Goal: Task Accomplishment & Management: Manage account settings

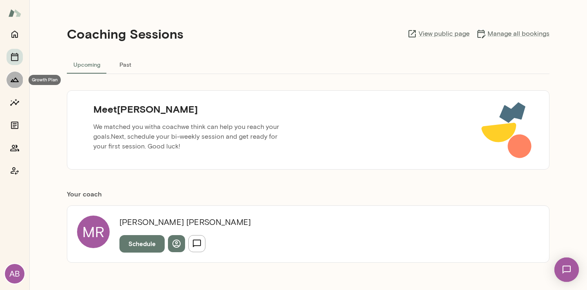
click at [16, 81] on icon "Growth Plan" at bounding box center [15, 80] width 10 height 10
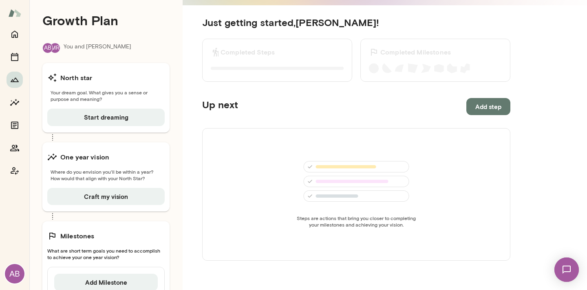
scroll to position [7, 0]
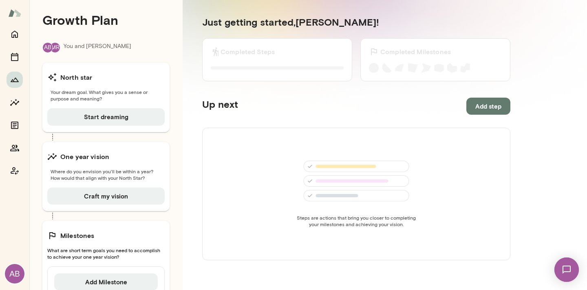
click at [191, 45] on section "Just getting started, Angela ! Completed Steps 0 of 0 Steps completed Completed…" at bounding box center [356, 163] width 347 height 334
click at [169, 31] on div "Growth Plan MR AB You and Michelle North star Your dream goal. What gives you a…" at bounding box center [105, 162] width 153 height 338
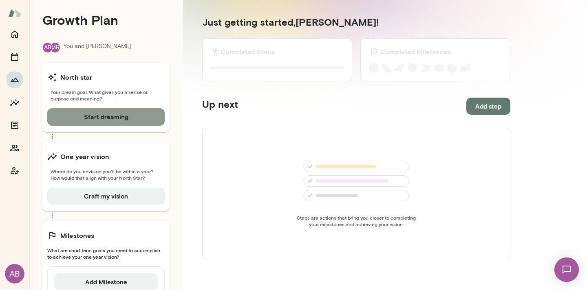
click at [119, 120] on button "Start dreaming" at bounding box center [105, 116] width 117 height 17
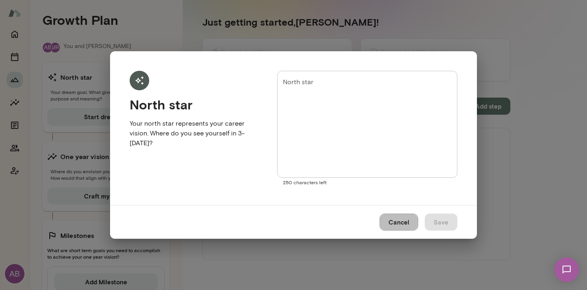
click at [407, 222] on button "Cancel" at bounding box center [398, 222] width 39 height 17
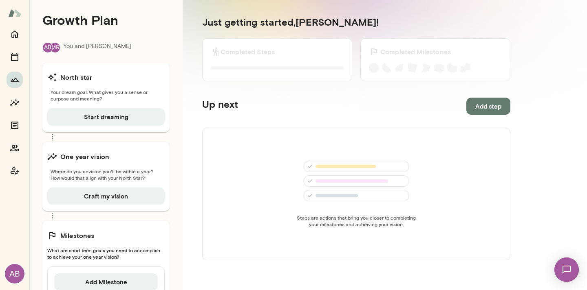
scroll to position [0, 0]
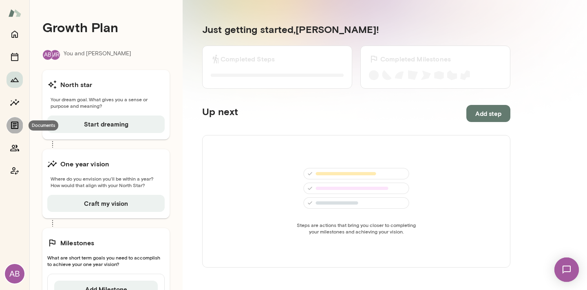
click at [14, 122] on icon "Documents" at bounding box center [14, 125] width 7 height 7
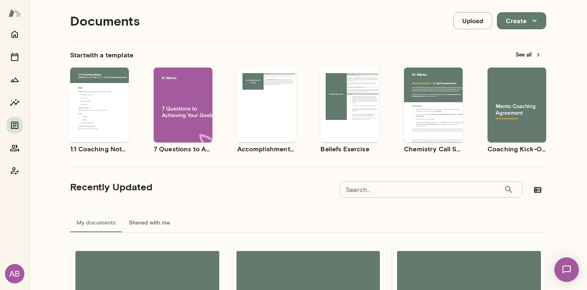
scroll to position [9, 0]
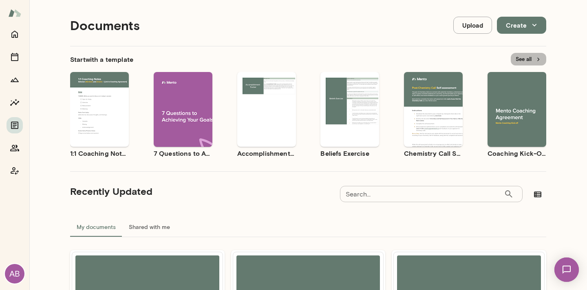
click at [521, 59] on button "See all" at bounding box center [528, 59] width 35 height 13
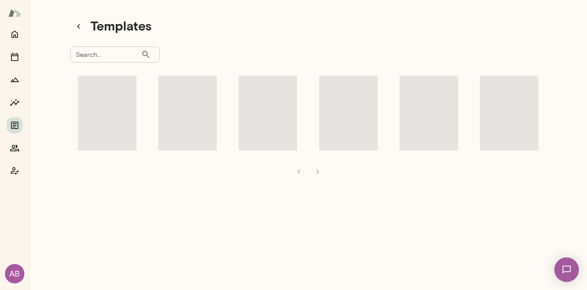
scroll to position [7, 0]
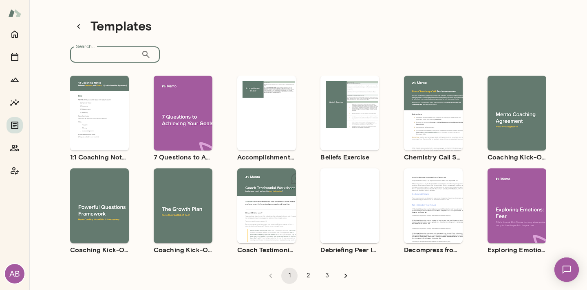
click at [113, 53] on input "Search..." at bounding box center [105, 54] width 71 height 16
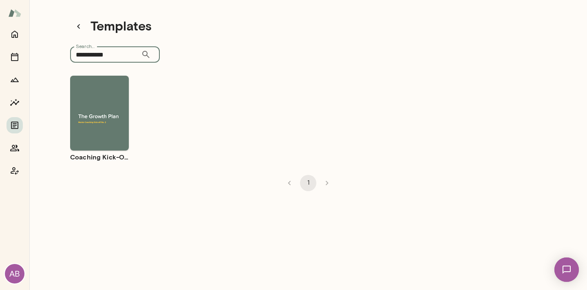
type input "**********"
click at [93, 108] on span "Use template" at bounding box center [105, 106] width 30 height 7
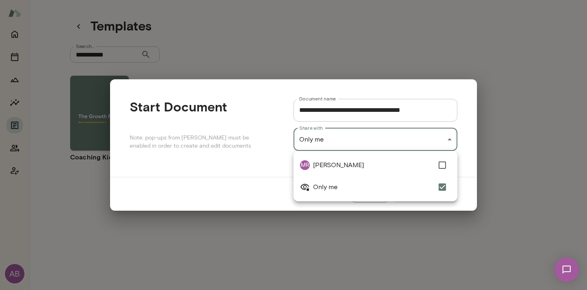
click at [318, 0] on div "**********" at bounding box center [293, 0] width 587 height 0
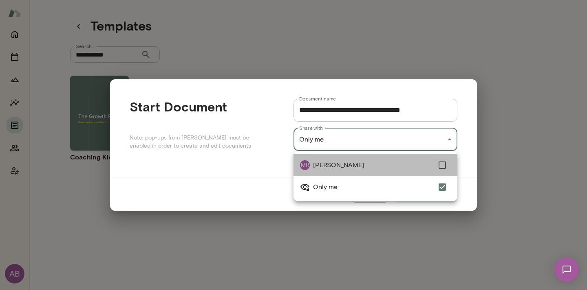
click at [329, 162] on span "[PERSON_NAME]" at bounding box center [373, 166] width 121 height 10
type input "**********"
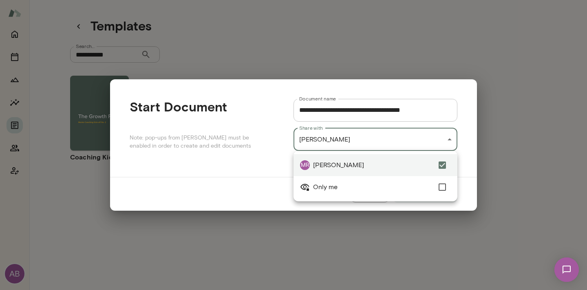
click at [510, 106] on div at bounding box center [293, 145] width 587 height 290
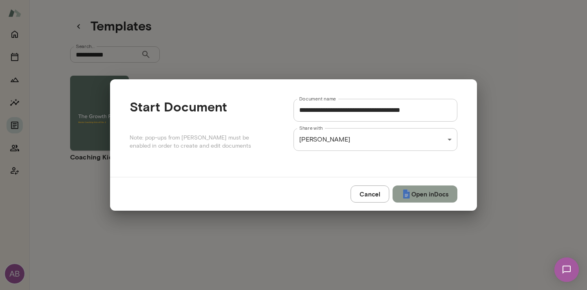
click at [435, 197] on button "Open in Docs" at bounding box center [424, 194] width 65 height 17
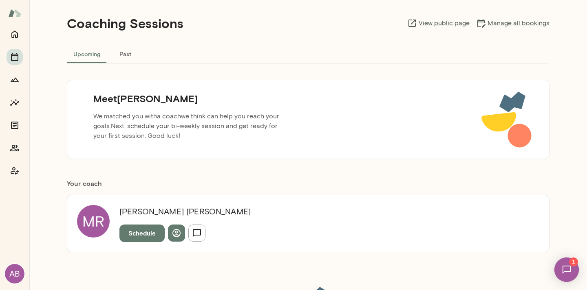
scroll to position [11, 0]
click at [19, 128] on icon "Documents" at bounding box center [15, 126] width 10 height 10
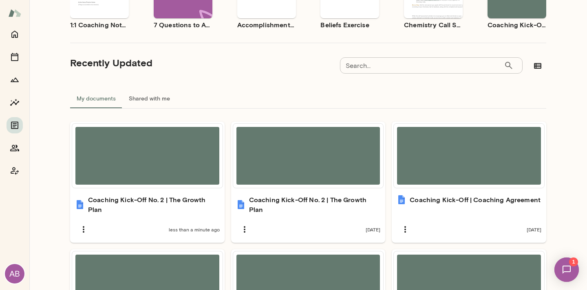
scroll to position [137, 0]
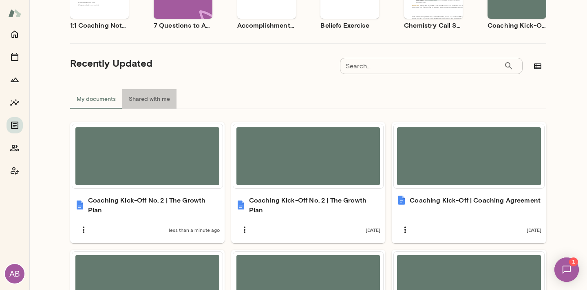
click at [154, 99] on button "Shared with me" at bounding box center [149, 99] width 54 height 20
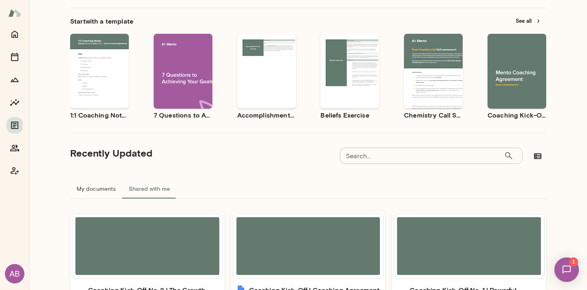
scroll to position [45, 0]
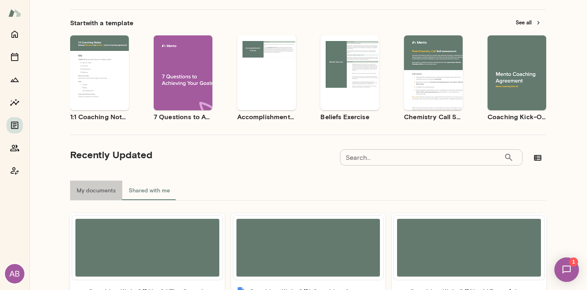
click at [103, 188] on button "My documents" at bounding box center [96, 191] width 52 height 20
click at [104, 191] on button "My documents" at bounding box center [96, 191] width 52 height 20
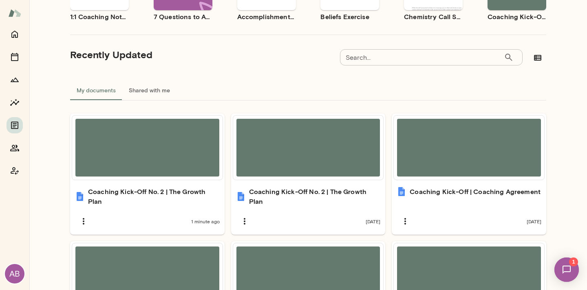
scroll to position [145, 0]
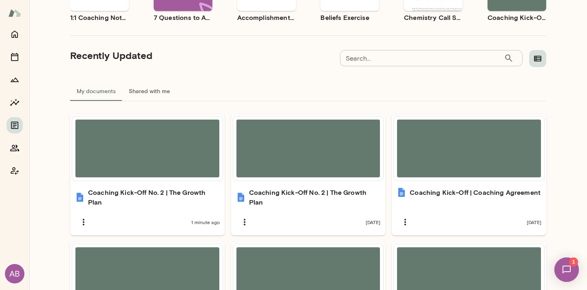
click at [534, 59] on icon "button" at bounding box center [537, 59] width 7 height 6
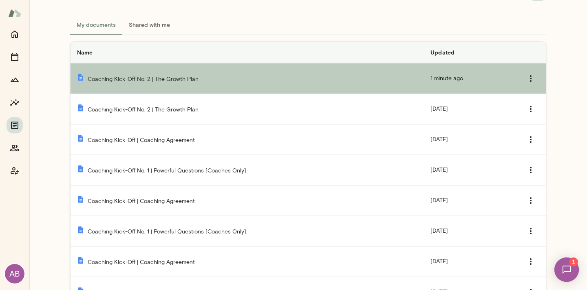
scroll to position [165, 0]
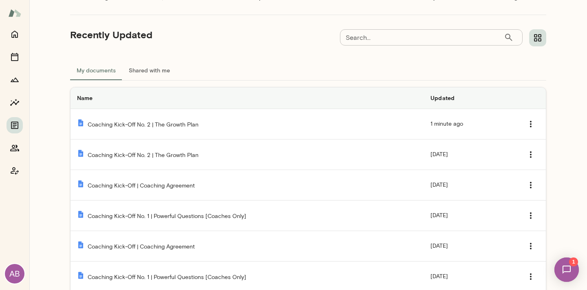
click at [154, 70] on button "Shared with me" at bounding box center [149, 71] width 54 height 20
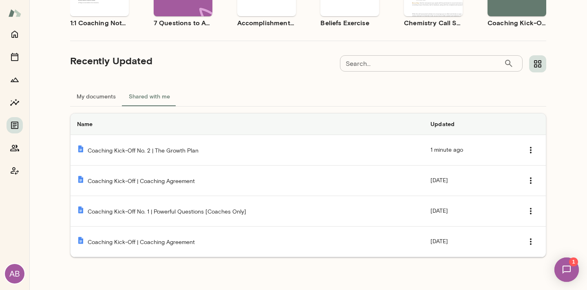
scroll to position [139, 0]
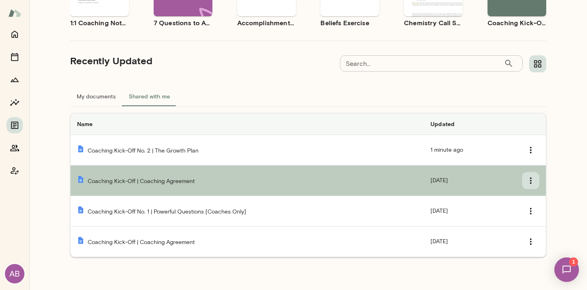
click at [527, 179] on icon "Templates list" at bounding box center [531, 181] width 10 height 10
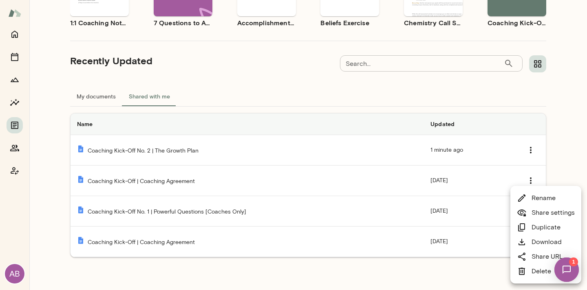
click at [351, 264] on div at bounding box center [293, 145] width 587 height 290
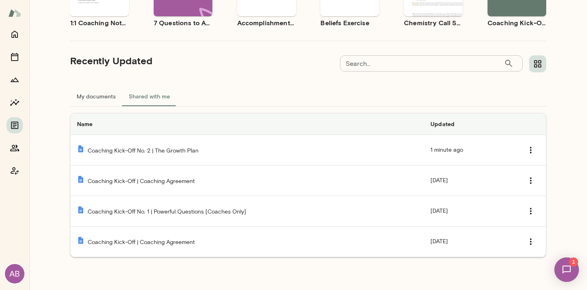
scroll to position [0, 0]
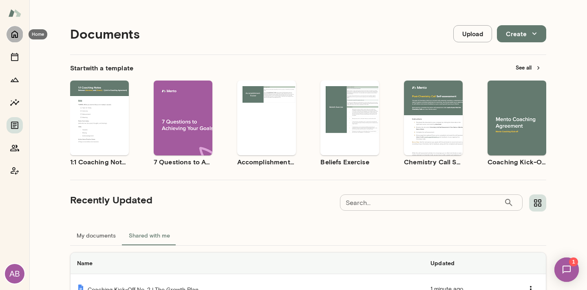
click at [14, 36] on icon "Home" at bounding box center [14, 34] width 7 height 7
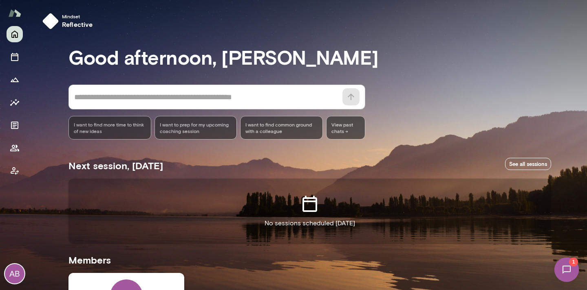
scroll to position [132, 0]
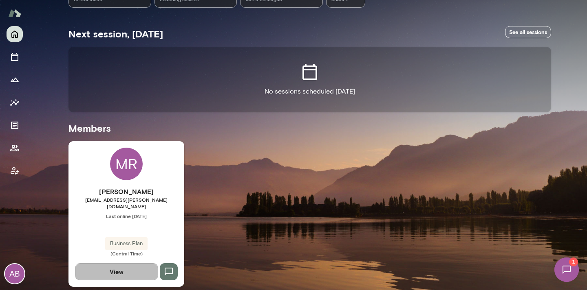
click at [140, 265] on button "View" at bounding box center [116, 272] width 83 height 17
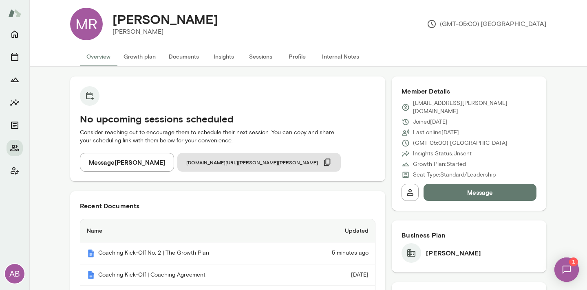
scroll to position [9, 0]
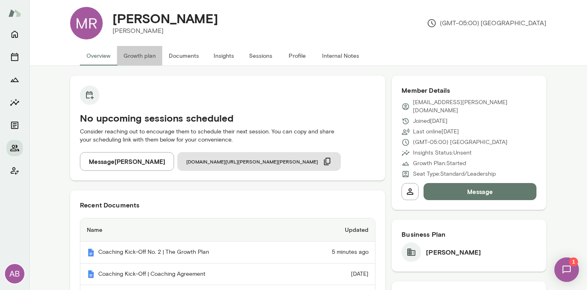
click at [132, 57] on button "Growth plan" at bounding box center [139, 56] width 45 height 20
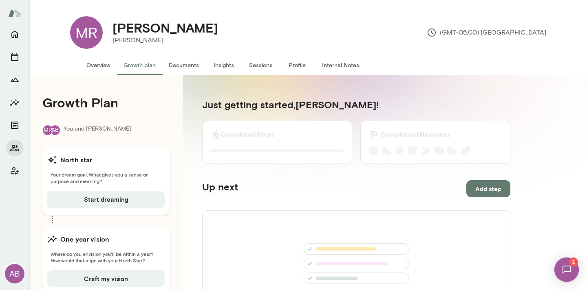
click at [240, 254] on div "Steps are actions that bring you closer to completing your milestones and achie…" at bounding box center [356, 277] width 308 height 133
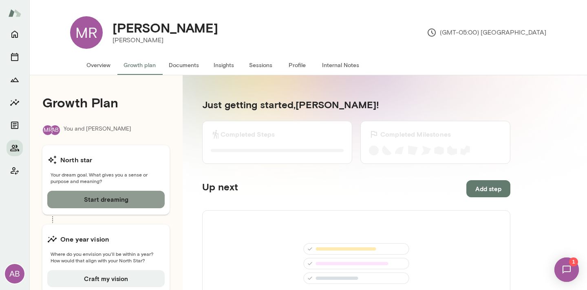
click at [125, 205] on button "Start dreaming" at bounding box center [105, 199] width 117 height 17
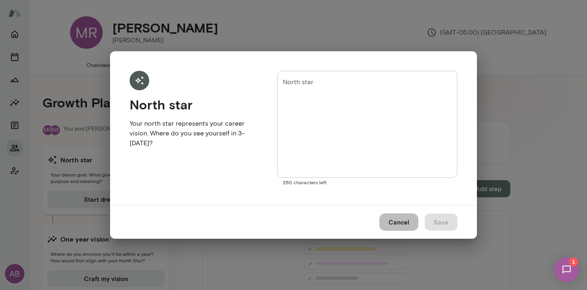
click at [391, 224] on button "Cancel" at bounding box center [398, 222] width 39 height 17
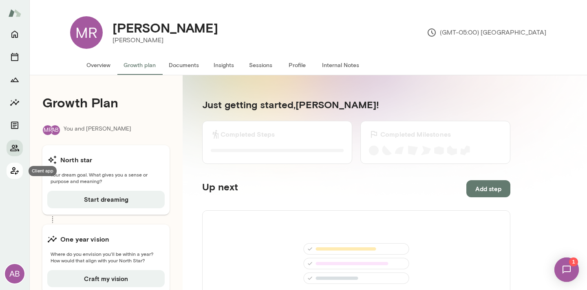
click at [14, 171] on icon "Client app" at bounding box center [15, 171] width 10 height 10
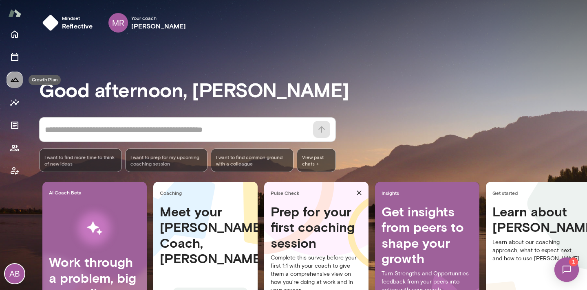
click at [16, 80] on icon "Growth Plan" at bounding box center [15, 80] width 10 height 10
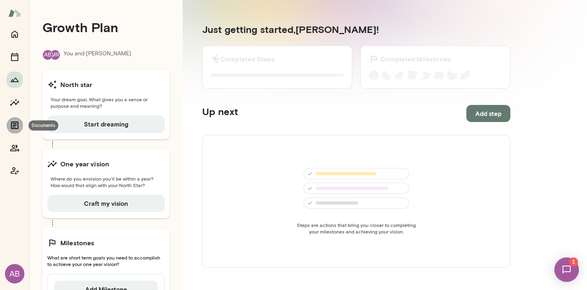
click at [18, 123] on icon "Documents" at bounding box center [14, 125] width 7 height 7
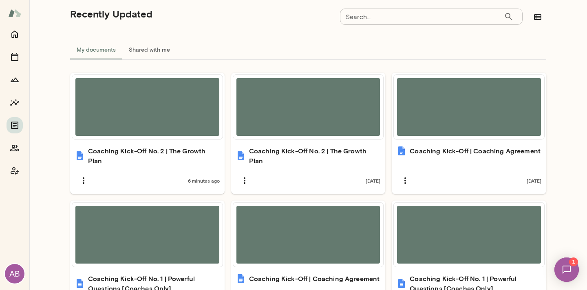
scroll to position [165, 0]
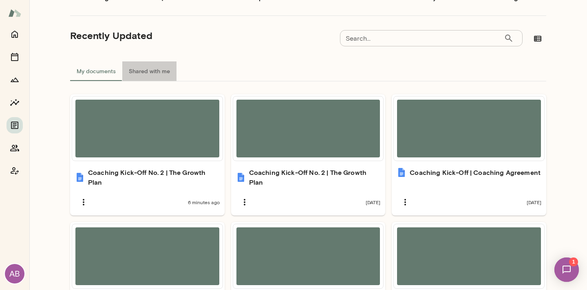
click at [139, 65] on button "Shared with me" at bounding box center [149, 72] width 54 height 20
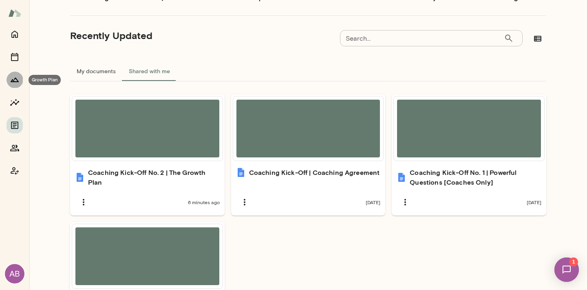
click at [14, 85] on button "Growth Plan" at bounding box center [15, 80] width 16 height 16
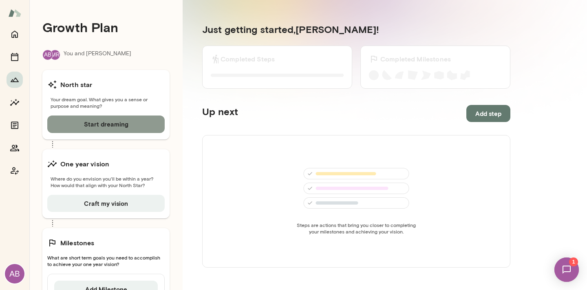
click at [90, 129] on button "Start dreaming" at bounding box center [105, 124] width 117 height 17
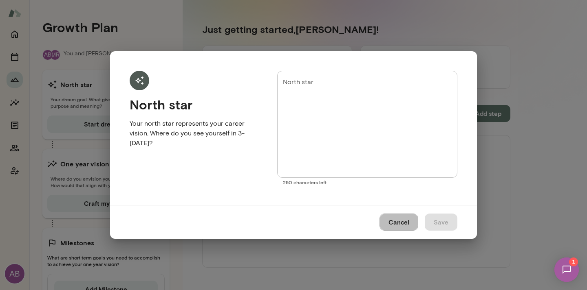
click at [392, 223] on button "Cancel" at bounding box center [398, 222] width 39 height 17
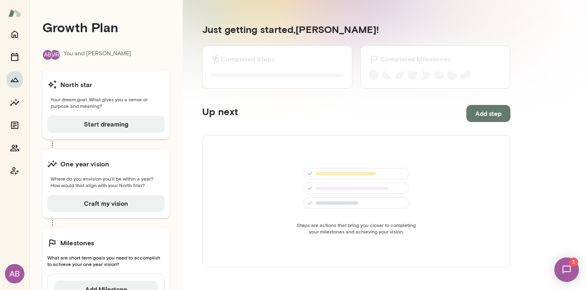
click at [158, 47] on div "Growth Plan MR AB You and Michelle North star Your dream goal. What gives you a…" at bounding box center [105, 169] width 153 height 338
click at [134, 130] on button "Start dreaming" at bounding box center [105, 124] width 117 height 17
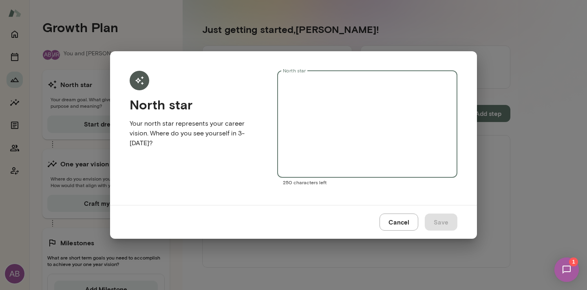
click at [319, 96] on textarea "North star" at bounding box center [367, 124] width 169 height 94
type textarea "**********"
click at [447, 227] on button "Save" at bounding box center [441, 222] width 33 height 17
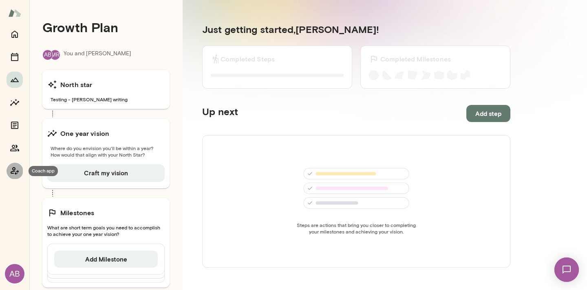
click at [16, 173] on icon "Coach app" at bounding box center [15, 171] width 8 height 8
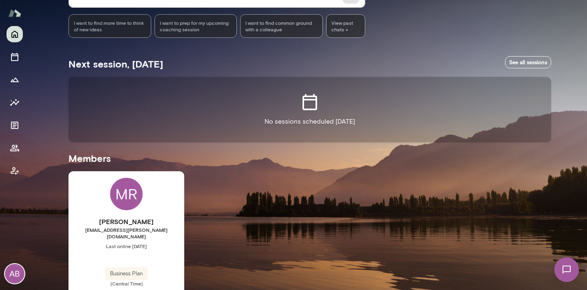
scroll to position [102, 0]
click at [123, 202] on div "MR" at bounding box center [126, 194] width 33 height 33
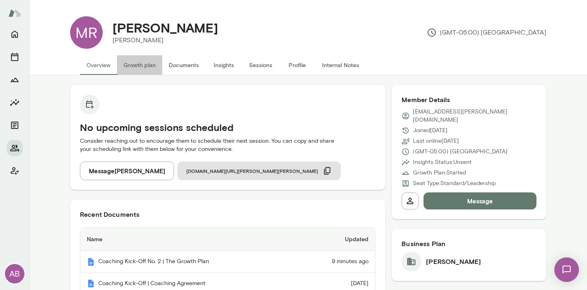
click at [137, 66] on button "Growth plan" at bounding box center [139, 65] width 45 height 20
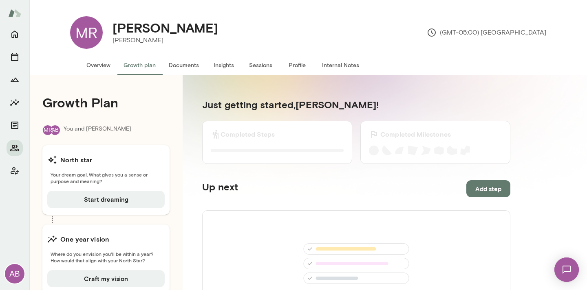
click at [563, 269] on img at bounding box center [566, 269] width 33 height 33
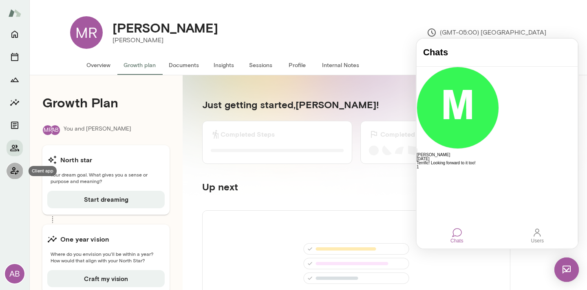
click at [13, 175] on icon "Client app" at bounding box center [15, 171] width 10 height 10
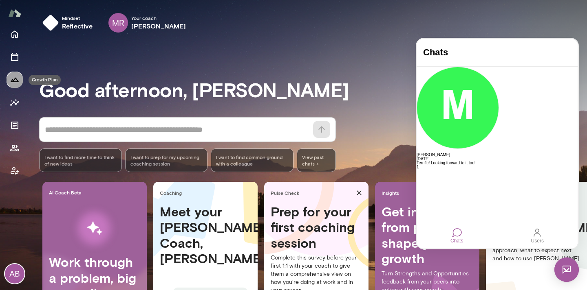
click at [13, 81] on icon "Growth Plan" at bounding box center [15, 80] width 8 height 4
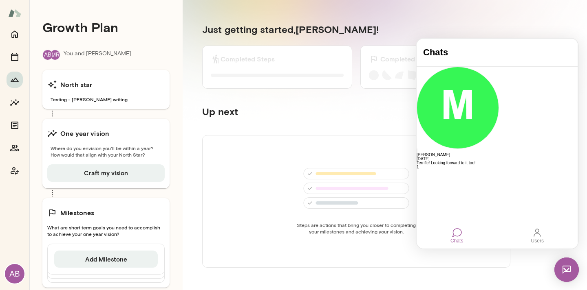
click at [187, 61] on section "Just getting started, Angela ! Completed Steps 0 of 0 Steps completed Completed…" at bounding box center [356, 155] width 347 height 304
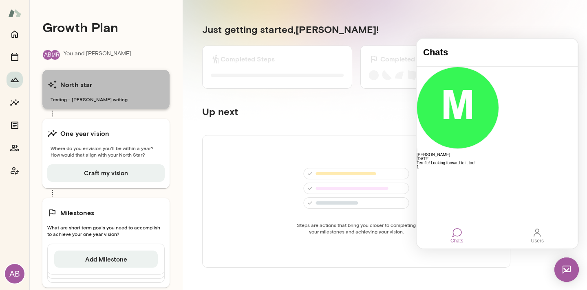
click at [130, 87] on div "North star" at bounding box center [105, 85] width 117 height 16
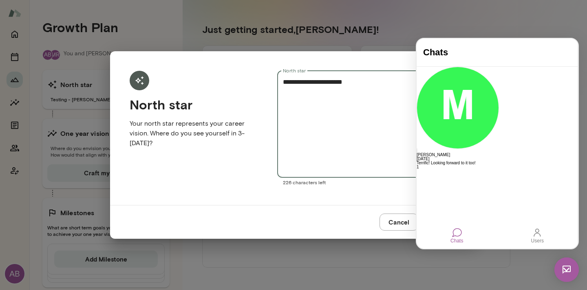
click at [372, 130] on textarea "**********" at bounding box center [367, 124] width 169 height 94
click at [350, 127] on textarea "**********" at bounding box center [367, 124] width 169 height 94
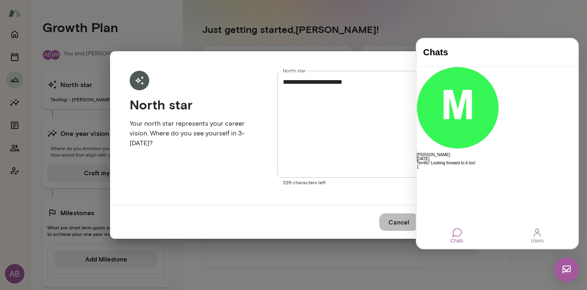
click at [396, 231] on button "Cancel" at bounding box center [398, 222] width 39 height 17
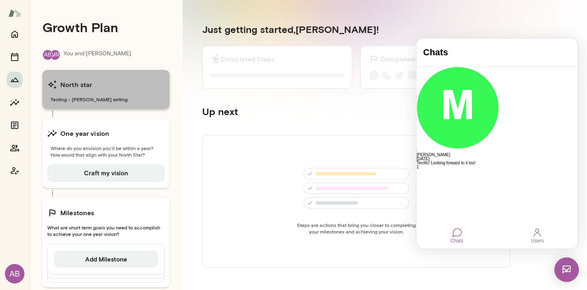
click at [147, 101] on span "Testing - Angela writing" at bounding box center [105, 99] width 117 height 7
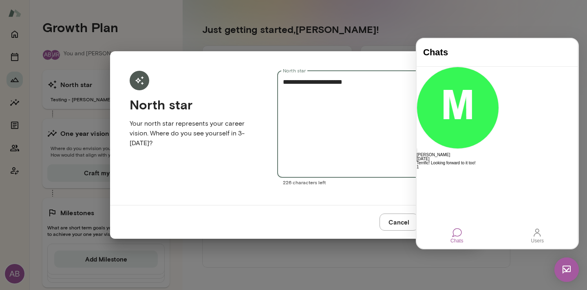
click at [348, 98] on textarea "**********" at bounding box center [367, 124] width 169 height 94
click at [359, 86] on textarea "**********" at bounding box center [367, 124] width 169 height 94
click at [381, 90] on textarea "**********" at bounding box center [367, 124] width 169 height 94
type textarea "*"
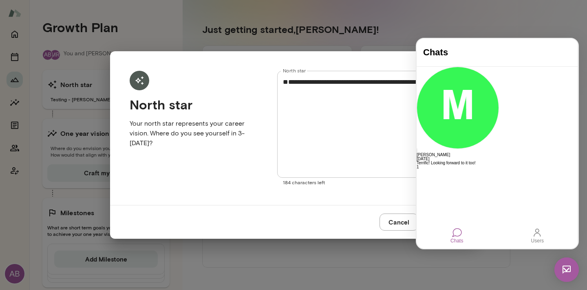
click at [566, 272] on img at bounding box center [566, 270] width 24 height 24
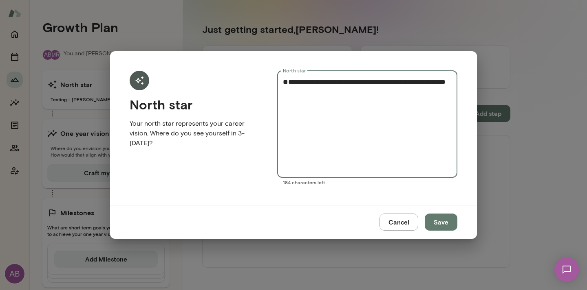
click at [360, 110] on textarea "**********" at bounding box center [367, 124] width 169 height 94
click at [406, 138] on textarea "**********" at bounding box center [367, 124] width 169 height 94
click at [397, 148] on textarea "**********" at bounding box center [367, 124] width 169 height 94
type textarea "**********"
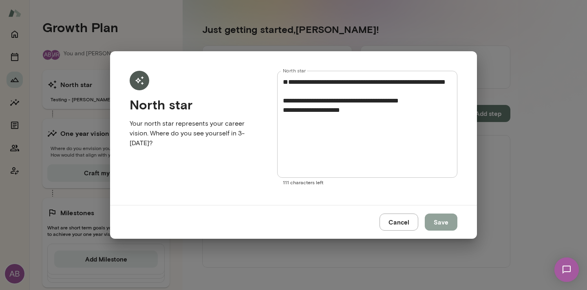
click at [433, 223] on button "Save" at bounding box center [441, 222] width 33 height 17
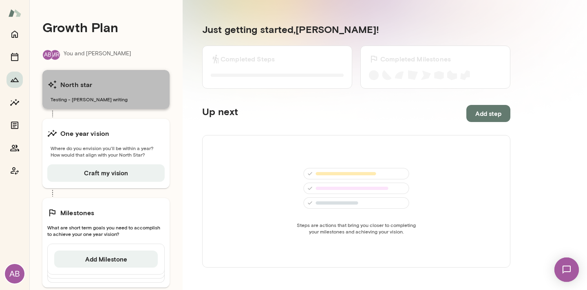
click at [112, 101] on span "Testing - Angela writing" at bounding box center [105, 99] width 117 height 7
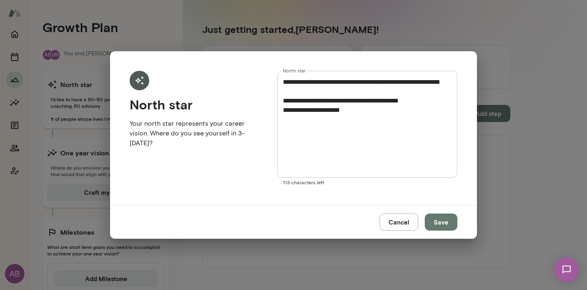
click at [318, 132] on textarea "**********" at bounding box center [367, 124] width 169 height 94
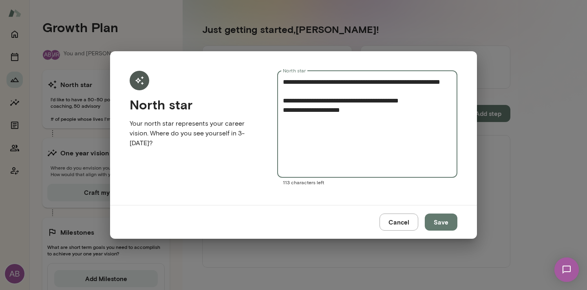
click at [339, 123] on textarea "**********" at bounding box center [367, 124] width 169 height 94
click at [370, 122] on textarea "**********" at bounding box center [367, 124] width 169 height 94
type textarea "**********"
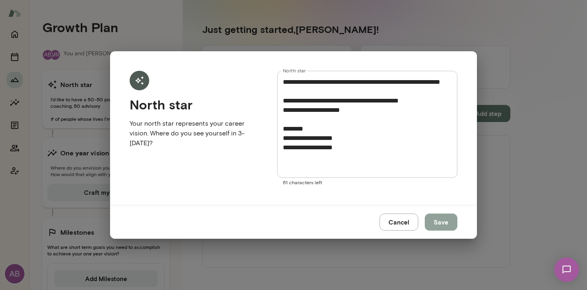
click at [440, 227] on button "Save" at bounding box center [441, 222] width 33 height 17
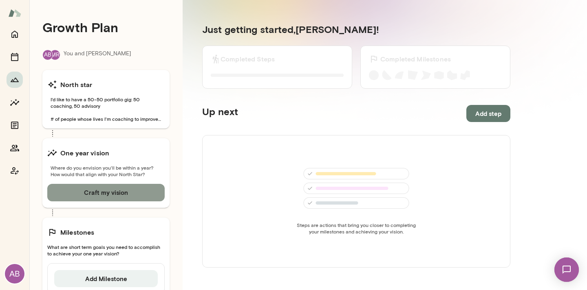
click at [124, 194] on button "Craft my vision" at bounding box center [105, 192] width 117 height 17
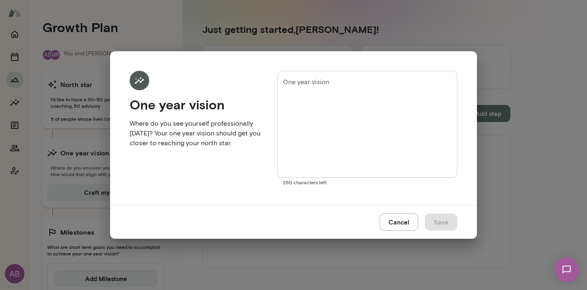
click at [326, 114] on textarea "One year vision" at bounding box center [367, 124] width 169 height 94
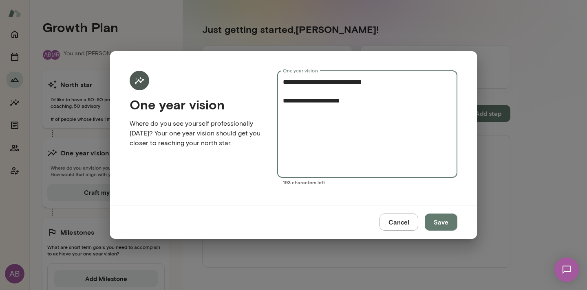
type textarea "**********"
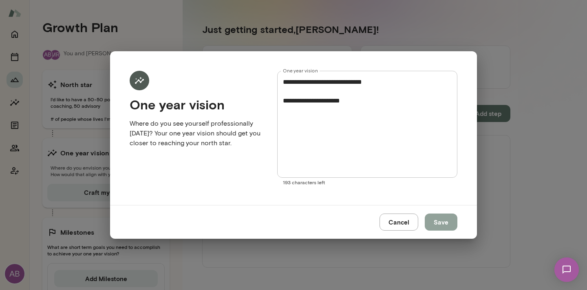
click at [440, 223] on button "Save" at bounding box center [441, 222] width 33 height 17
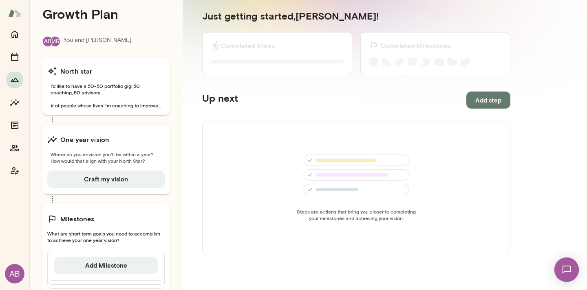
scroll to position [19, 0]
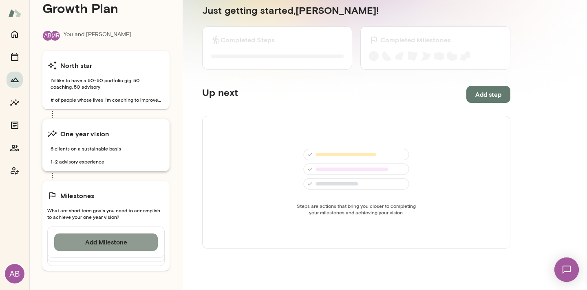
click at [102, 247] on button "Add Milestone" at bounding box center [105, 242] width 103 height 17
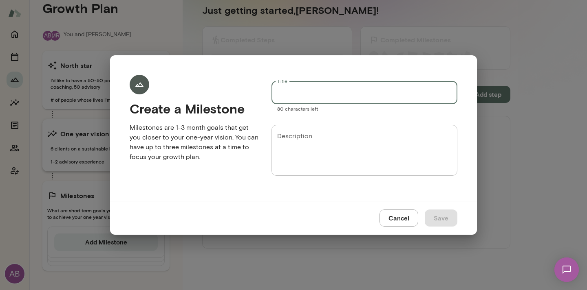
click at [297, 91] on input "Title" at bounding box center [364, 92] width 186 height 23
type input "*"
type input "**********"
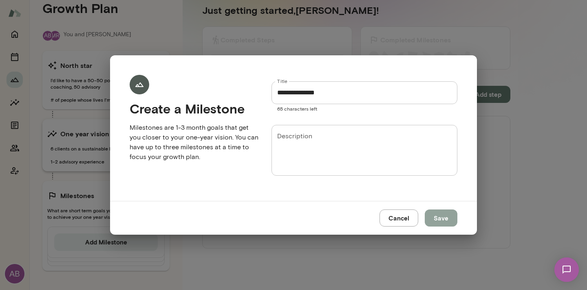
click at [440, 222] on button "Save" at bounding box center [441, 218] width 33 height 17
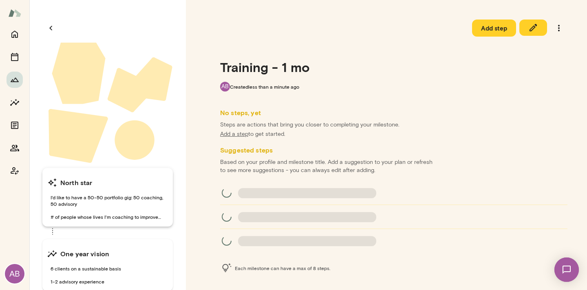
scroll to position [20, 0]
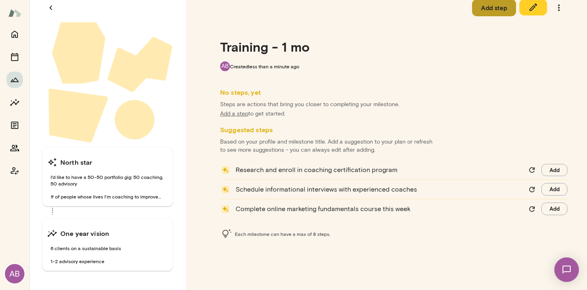
click at [500, 9] on button "Add step" at bounding box center [494, 7] width 44 height 17
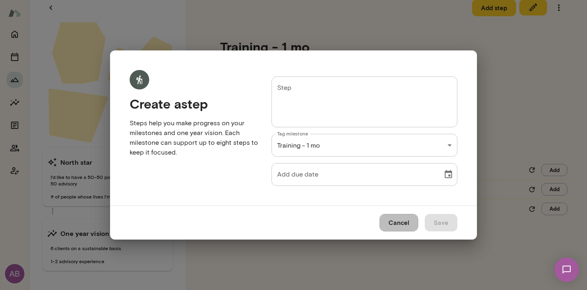
click at [415, 229] on button "Cancel" at bounding box center [398, 222] width 39 height 17
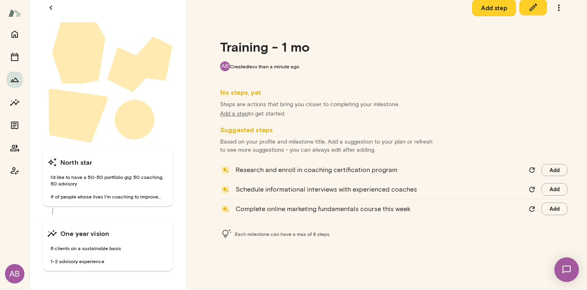
scroll to position [20, 0]
click at [529, 8] on icon "button" at bounding box center [532, 7] width 7 height 7
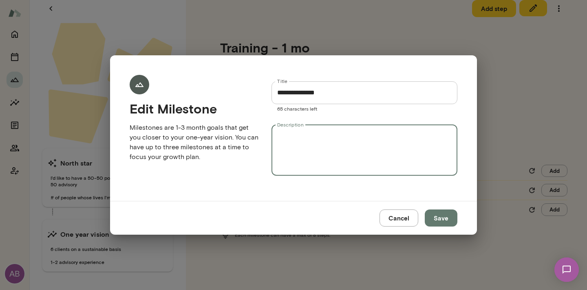
click at [348, 140] on textarea "Description" at bounding box center [364, 150] width 174 height 37
type textarea "**********"
click at [446, 225] on button "Save" at bounding box center [441, 218] width 33 height 17
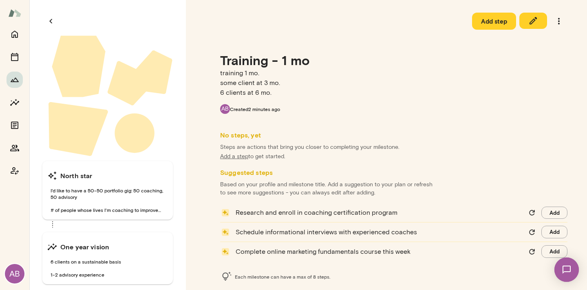
scroll to position [0, 0]
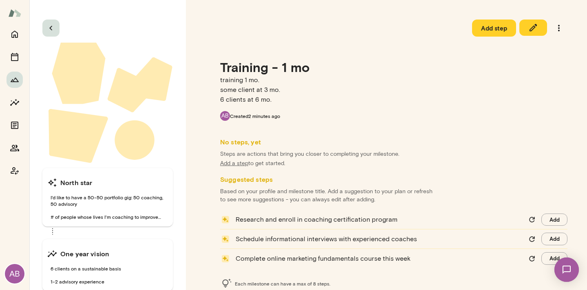
click at [53, 29] on icon "button" at bounding box center [51, 28] width 10 height 10
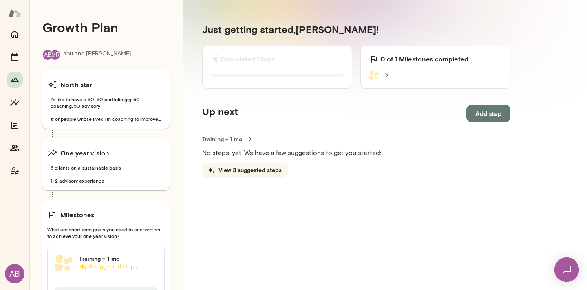
scroll to position [47, 0]
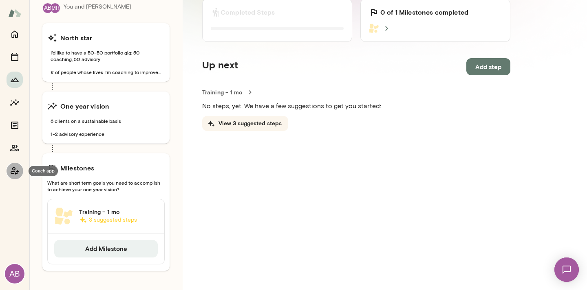
click at [13, 170] on icon "Coach app" at bounding box center [15, 171] width 8 height 8
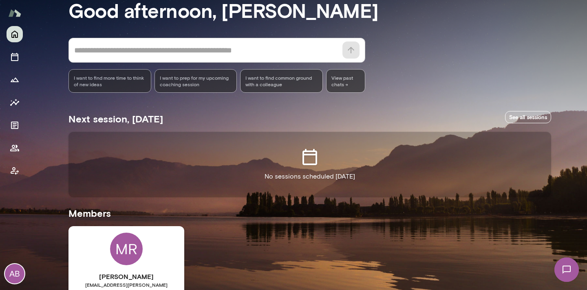
click at [121, 257] on div "MR" at bounding box center [126, 249] width 33 height 33
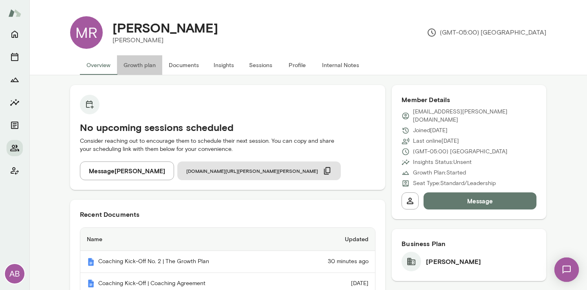
click at [142, 66] on button "Growth plan" at bounding box center [139, 65] width 45 height 20
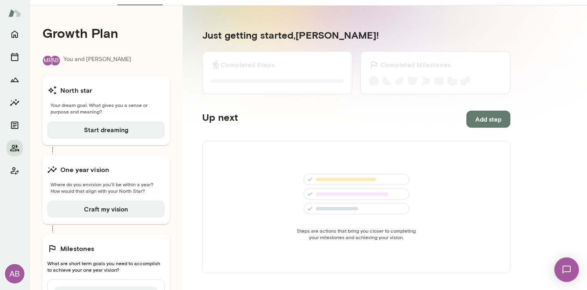
scroll to position [70, 0]
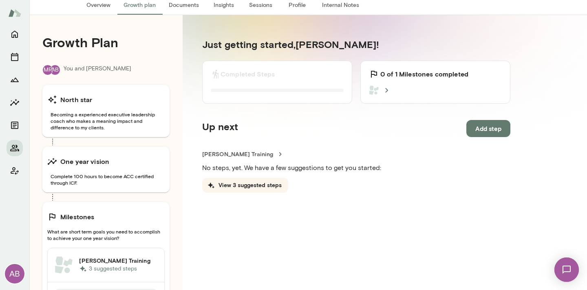
scroll to position [109, 0]
